Goal: Find specific page/section: Find specific page/section

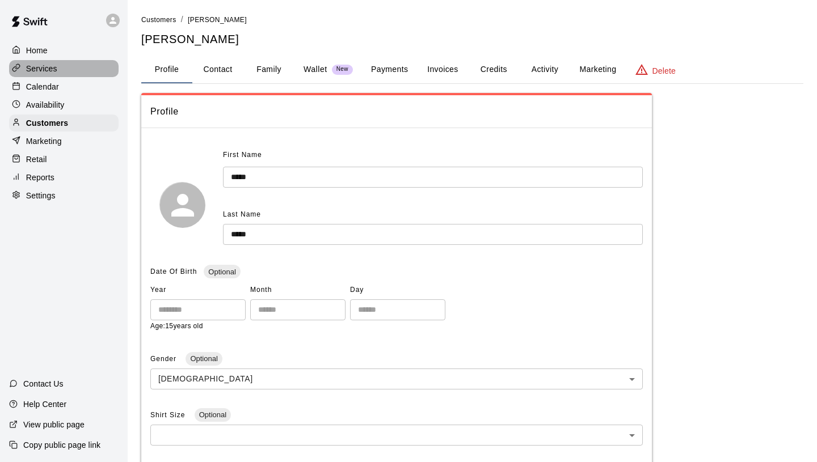
click at [58, 73] on div "Services" at bounding box center [64, 68] width 110 height 17
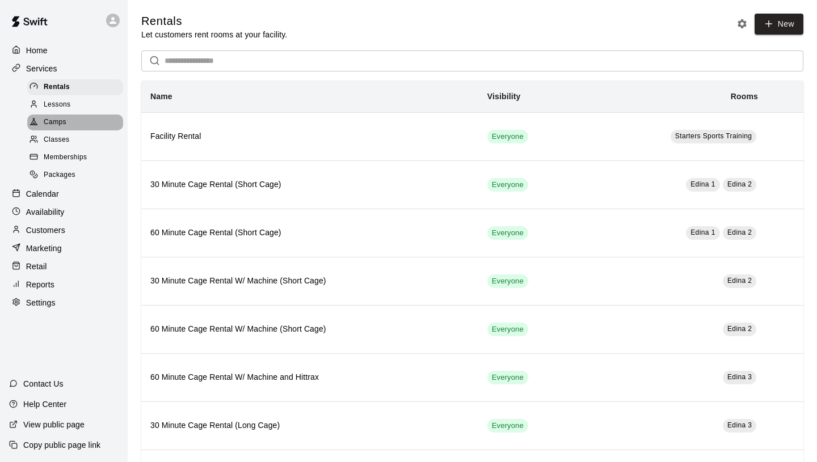
click at [62, 119] on span "Camps" at bounding box center [55, 122] width 23 height 11
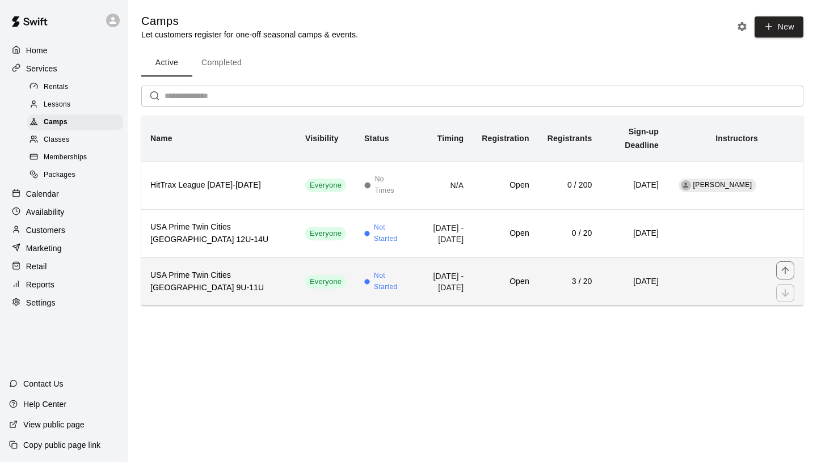
click at [296, 279] on td "Everyone" at bounding box center [325, 282] width 59 height 48
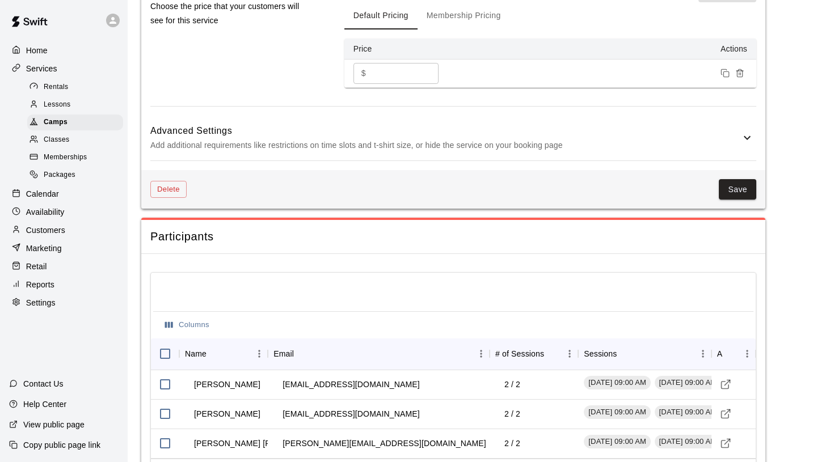
scroll to position [1095, 0]
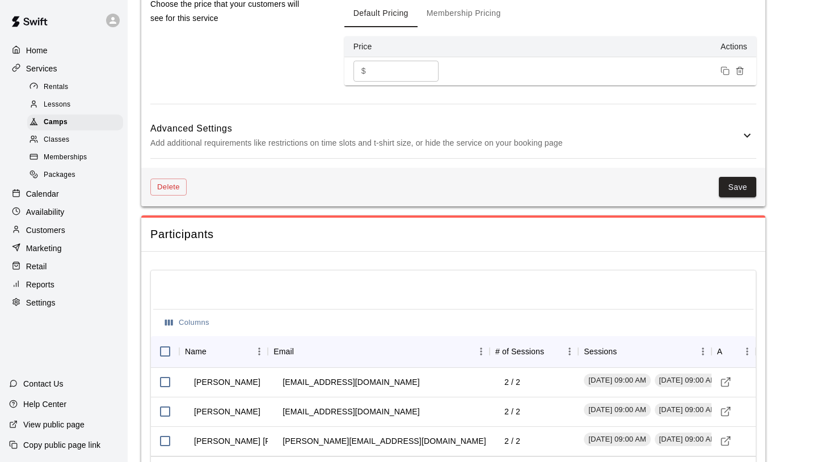
scroll to position [1095, 0]
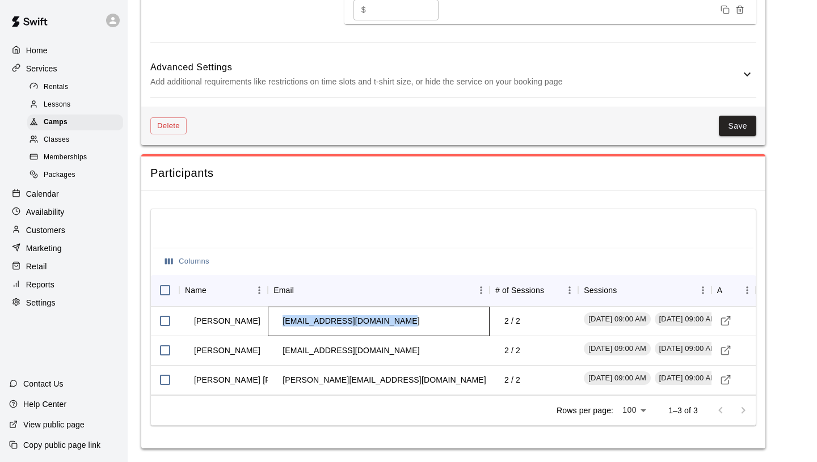
drag, startPoint x: 390, startPoint y: 323, endPoint x: 283, endPoint y: 319, distance: 107.3
click at [283, 319] on td "[EMAIL_ADDRESS][DOMAIN_NAME]" at bounding box center [351, 321] width 155 height 30
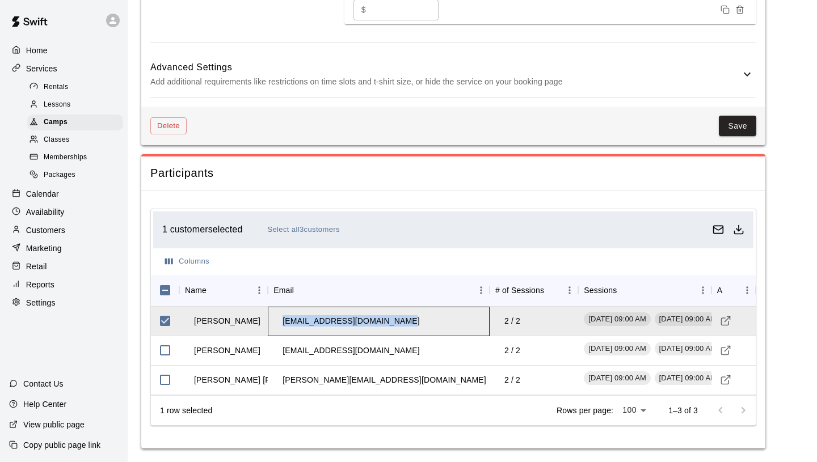
copy td "[EMAIL_ADDRESS][DOMAIN_NAME]"
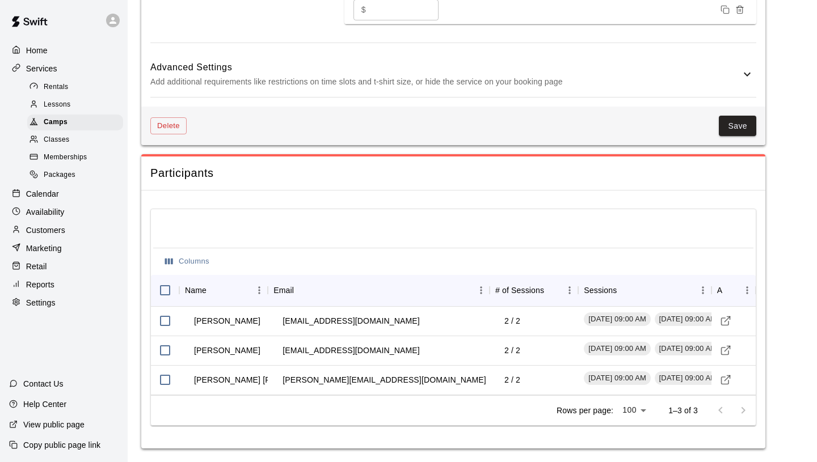
click at [267, 253] on div "Columns" at bounding box center [453, 261] width 600 height 27
click at [238, 323] on td "[PERSON_NAME]" at bounding box center [227, 321] width 85 height 30
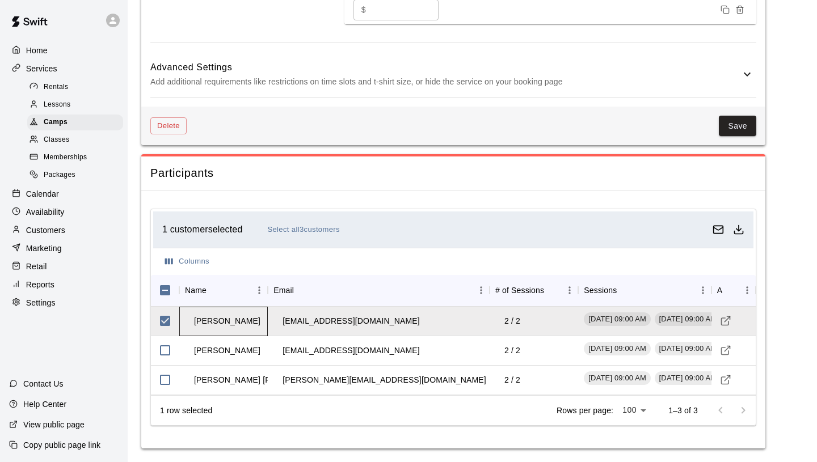
click at [238, 323] on td "[PERSON_NAME]" at bounding box center [227, 321] width 85 height 30
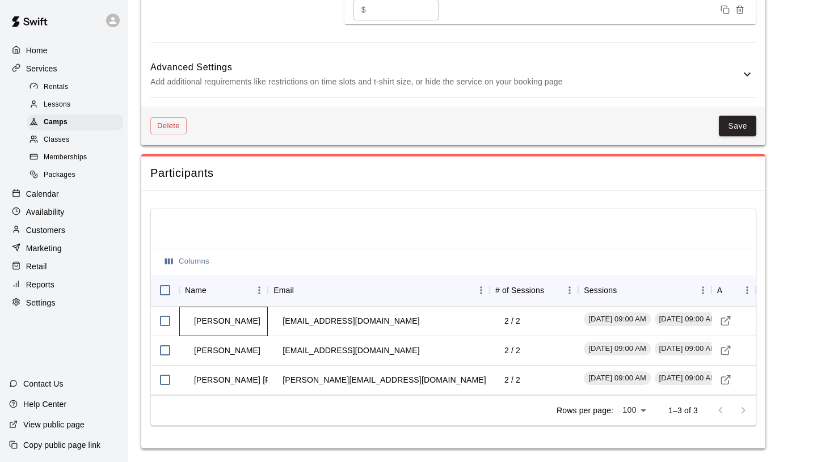
click at [238, 323] on td "[PERSON_NAME]" at bounding box center [227, 321] width 85 height 30
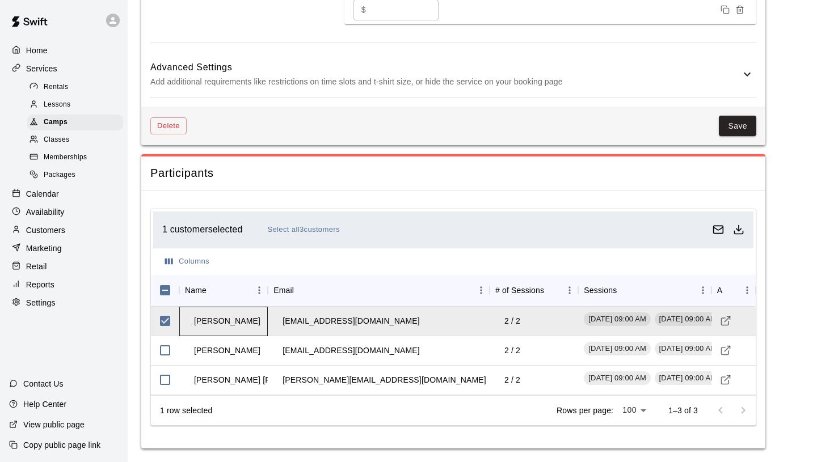
click at [218, 321] on td "[PERSON_NAME]" at bounding box center [227, 321] width 85 height 30
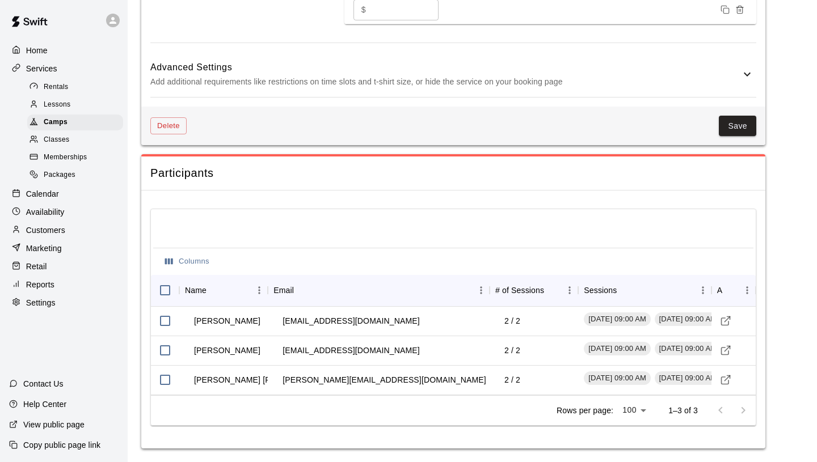
click at [61, 226] on p "Customers" at bounding box center [45, 230] width 39 height 11
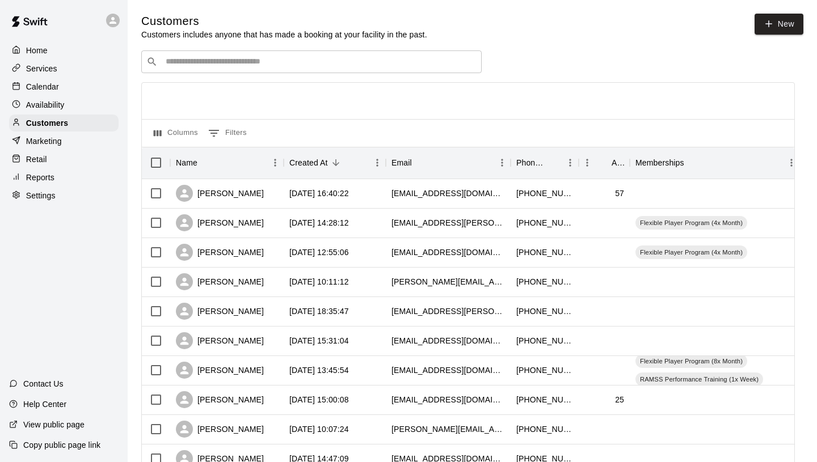
click at [239, 62] on input "Search customers by name or email" at bounding box center [319, 61] width 314 height 11
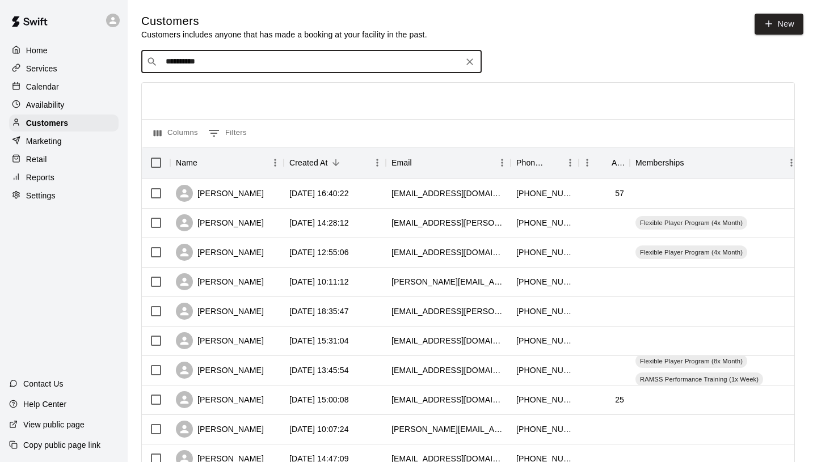
type input "**********"
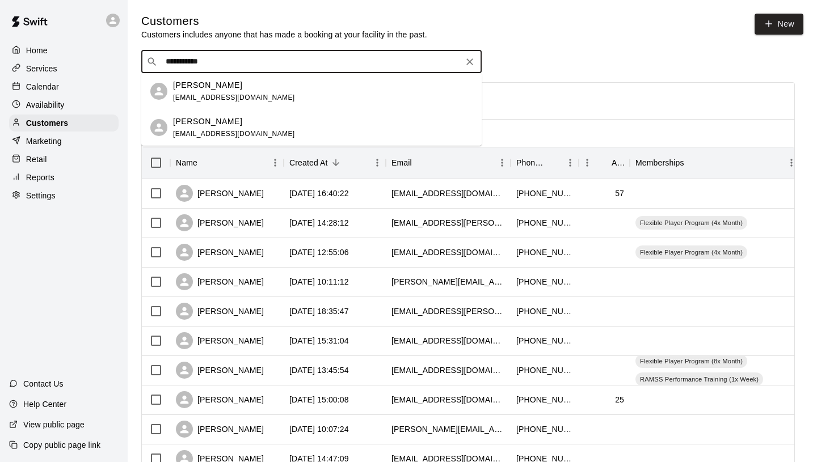
click at [255, 118] on div "[PERSON_NAME]" at bounding box center [234, 122] width 122 height 12
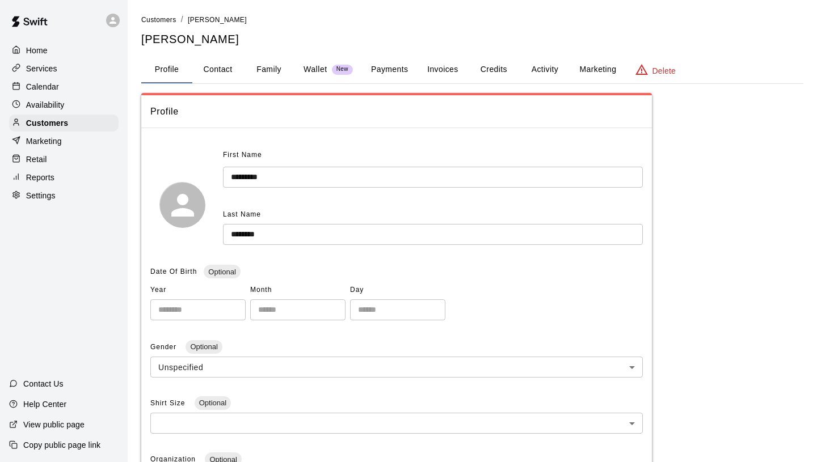
click at [385, 68] on button "Payments" at bounding box center [389, 69] width 55 height 27
